Goal: Find specific page/section: Find specific page/section

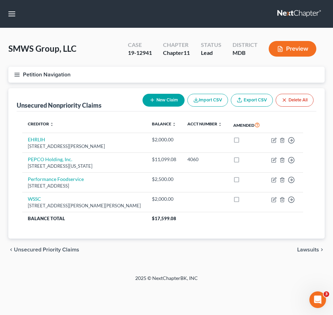
click at [292, 12] on link at bounding box center [299, 14] width 44 height 13
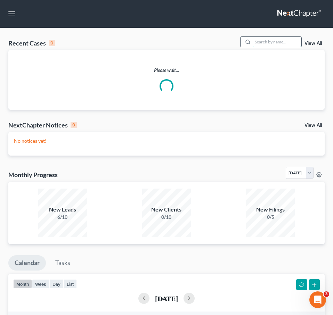
click at [280, 44] on input "search" at bounding box center [277, 42] width 49 height 10
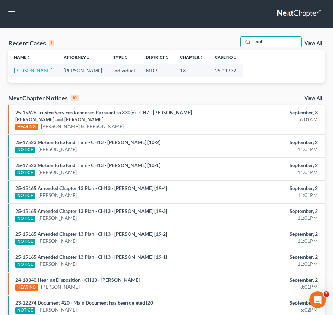
type input "kusi"
click at [19, 71] on link "[PERSON_NAME]" at bounding box center [33, 70] width 39 height 6
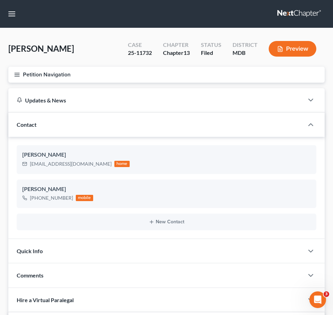
click at [17, 71] on button "Petition Navigation" at bounding box center [166, 75] width 316 height 16
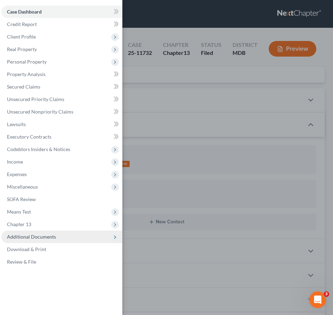
click at [40, 242] on span "Additional Documents" at bounding box center [61, 237] width 121 height 13
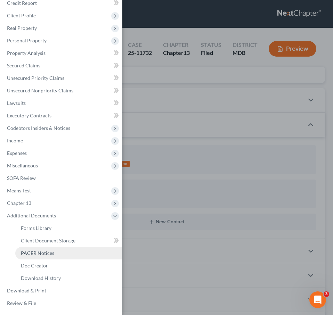
click at [40, 252] on span "PACER Notices" at bounding box center [37, 253] width 33 height 6
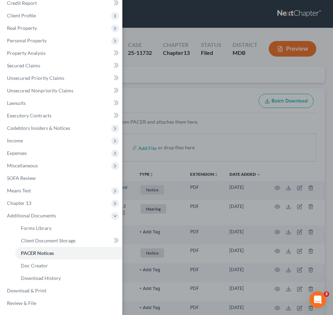
click at [157, 86] on div "Case Dashboard Payments Invoices Payments Payments Credit Report Client Profile" at bounding box center [166, 157] width 333 height 315
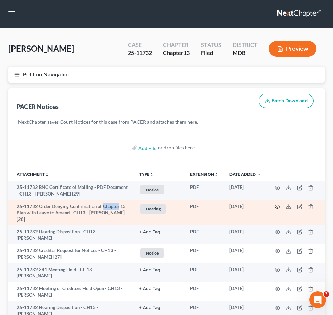
click at [276, 207] on icon "button" at bounding box center [277, 207] width 6 height 6
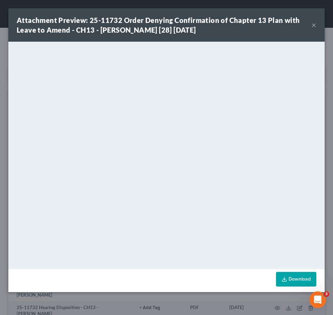
click at [313, 25] on button "×" at bounding box center [313, 25] width 5 height 8
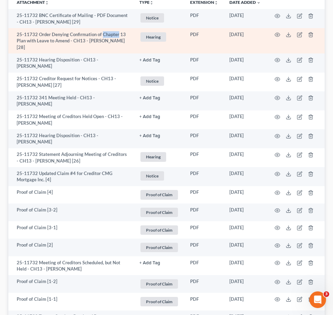
scroll to position [173, 0]
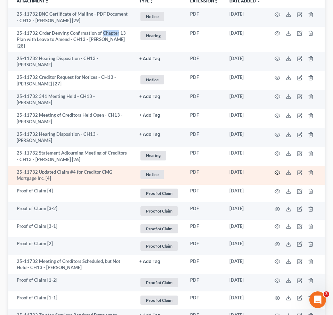
click at [277, 170] on icon "button" at bounding box center [277, 173] width 6 height 6
